Goal: Ask a question

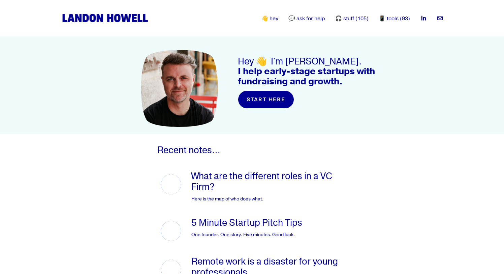
click at [281, 176] on link "What are the different roles in a VC Firm?" at bounding box center [261, 181] width 141 height 22
click at [314, 20] on link "💬 ask for help" at bounding box center [307, 18] width 37 height 8
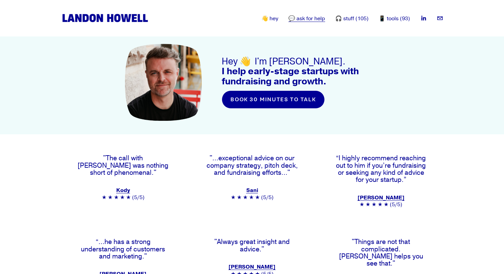
click at [276, 96] on link "book 30 minutes to talk" at bounding box center [273, 99] width 103 height 18
